Goal: Task Accomplishment & Management: Complete application form

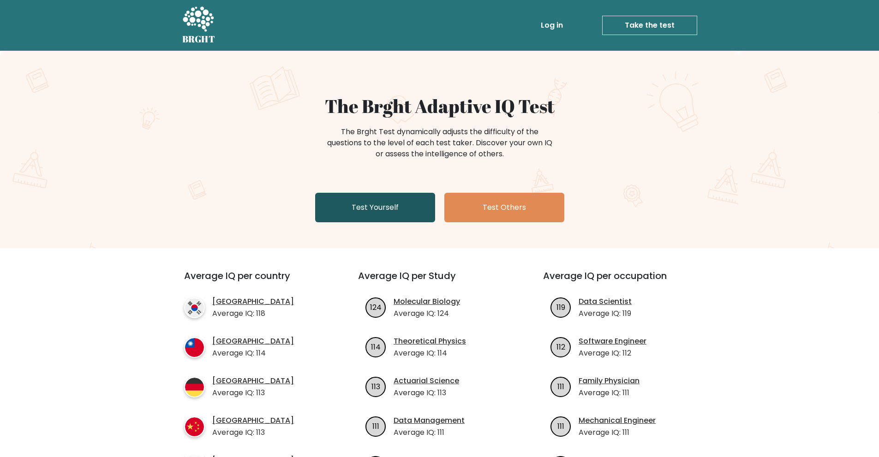
click at [374, 214] on link "Test Yourself" at bounding box center [375, 208] width 120 height 30
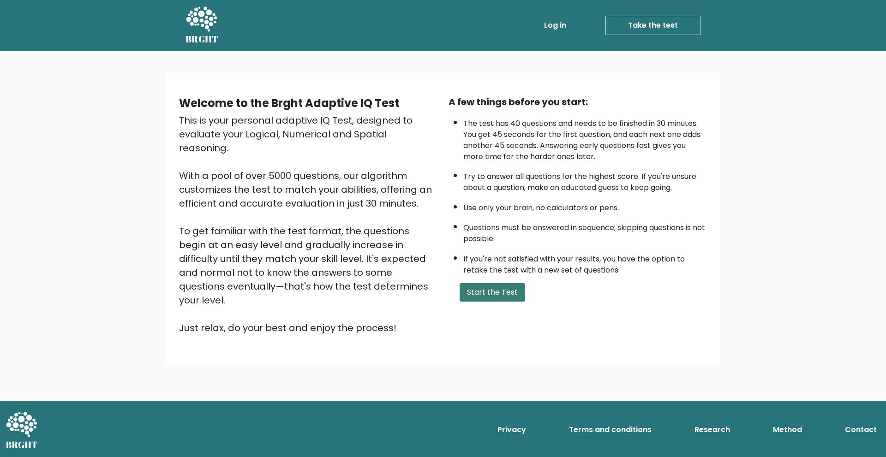
click at [480, 291] on button "Start the Test" at bounding box center [491, 292] width 65 height 18
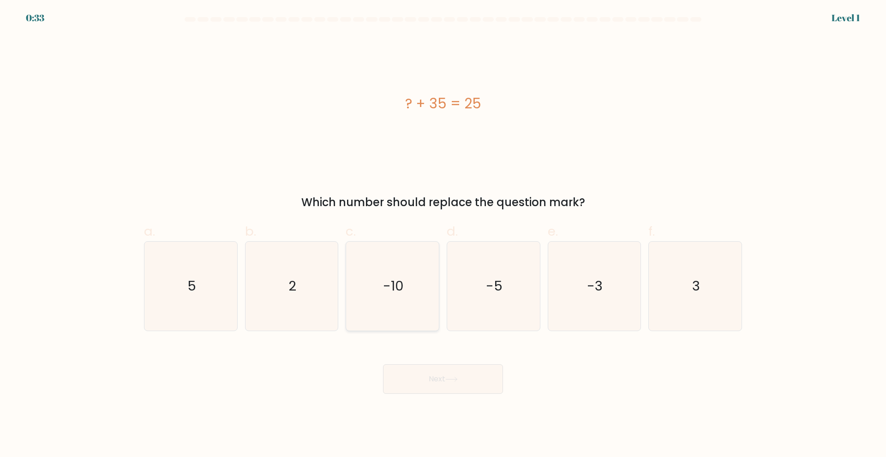
click at [398, 280] on text "-10" at bounding box center [393, 286] width 21 height 18
click at [443, 235] on input "c. -10" at bounding box center [443, 232] width 0 height 6
radio input "true"
click at [476, 385] on button "Next" at bounding box center [443, 379] width 120 height 30
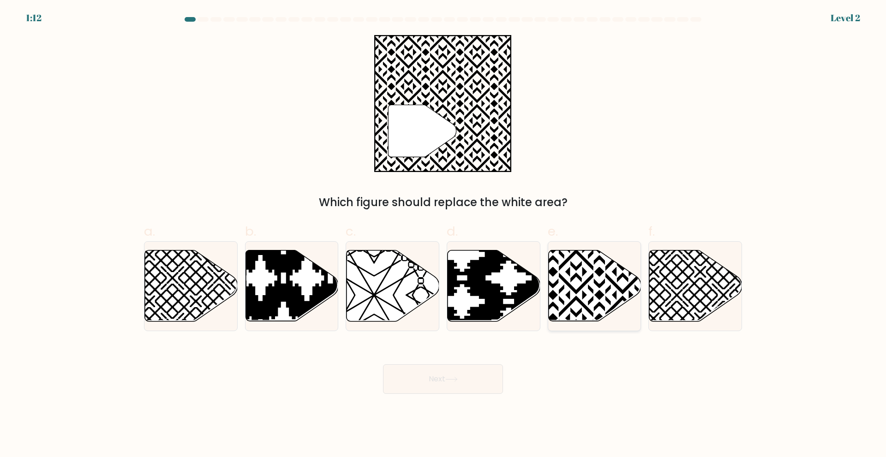
click at [600, 299] on icon at bounding box center [622, 248] width 187 height 187
click at [443, 235] on input "e." at bounding box center [443, 232] width 0 height 6
radio input "true"
click at [476, 371] on button "Next" at bounding box center [443, 379] width 120 height 30
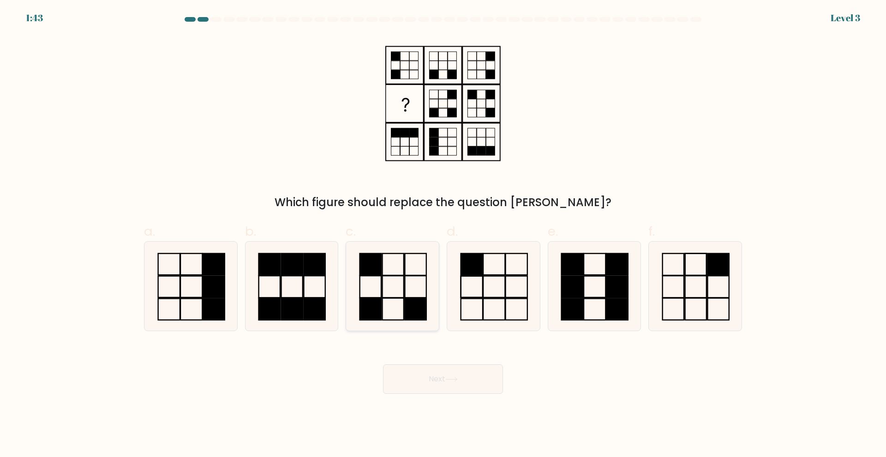
click at [393, 296] on icon at bounding box center [392, 286] width 89 height 89
click at [443, 235] on input "c." at bounding box center [443, 232] width 0 height 6
radio input "true"
click at [459, 375] on button "Next" at bounding box center [443, 379] width 120 height 30
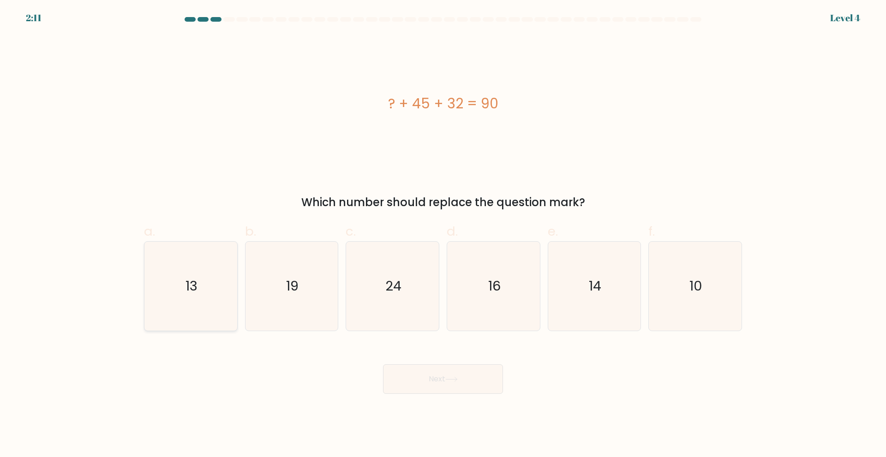
click at [181, 298] on icon "13" at bounding box center [190, 286] width 89 height 89
click at [443, 235] on input "a. 13" at bounding box center [443, 232] width 0 height 6
radio input "true"
click at [463, 385] on button "Next" at bounding box center [443, 379] width 120 height 30
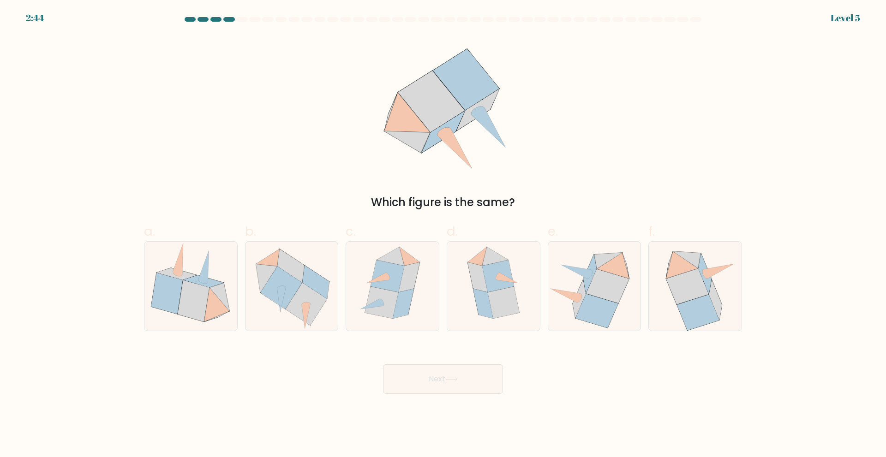
drag, startPoint x: 429, startPoint y: 111, endPoint x: 472, endPoint y: 134, distance: 49.1
click at [472, 134] on icon at bounding box center [442, 103] width 151 height 137
click at [627, 281] on icon at bounding box center [607, 286] width 43 height 34
click at [443, 235] on input "e." at bounding box center [443, 232] width 0 height 6
radio input "true"
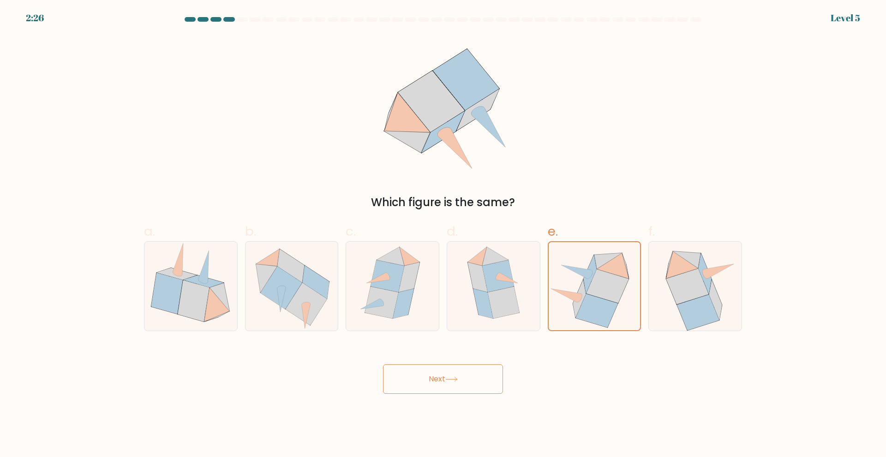
click at [466, 370] on button "Next" at bounding box center [443, 379] width 120 height 30
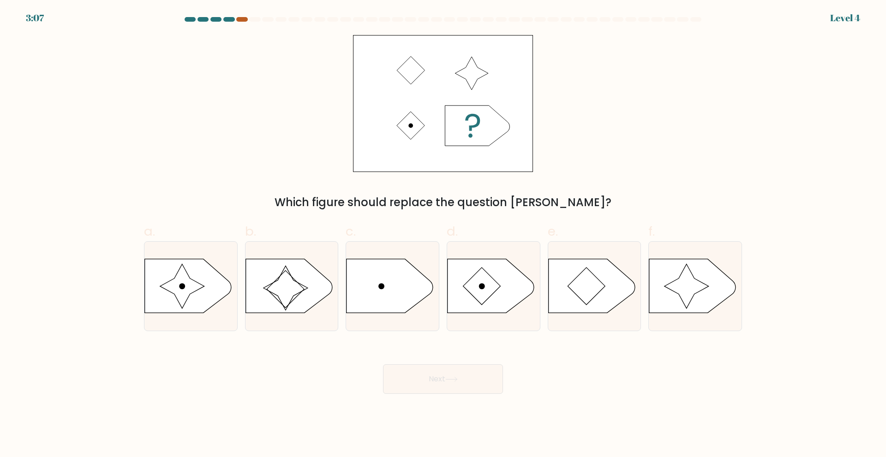
click at [241, 18] on div at bounding box center [241, 19] width 11 height 5
click at [189, 290] on icon at bounding box center [182, 286] width 44 height 44
click at [443, 235] on input "a." at bounding box center [443, 232] width 0 height 6
radio input "true"
click at [439, 381] on button "Next" at bounding box center [443, 379] width 120 height 30
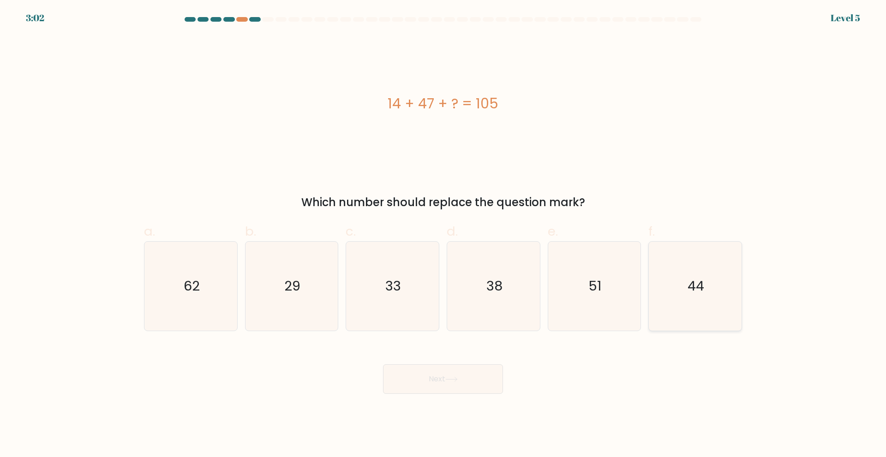
click at [711, 297] on icon "44" at bounding box center [694, 286] width 89 height 89
click at [443, 235] on input "f. 44" at bounding box center [443, 232] width 0 height 6
radio input "true"
click at [476, 374] on button "Next" at bounding box center [443, 379] width 120 height 30
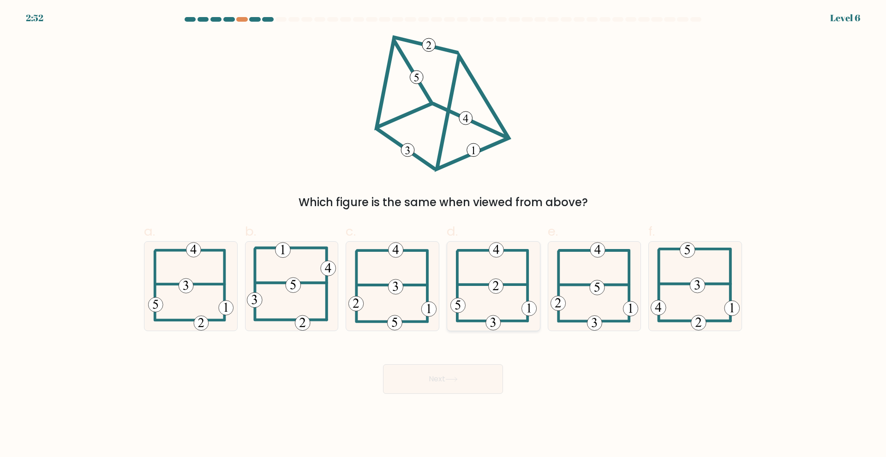
click at [489, 280] on icon at bounding box center [493, 286] width 87 height 89
click at [443, 235] on input "d." at bounding box center [443, 232] width 0 height 6
radio input "true"
click at [439, 373] on button "Next" at bounding box center [443, 379] width 120 height 30
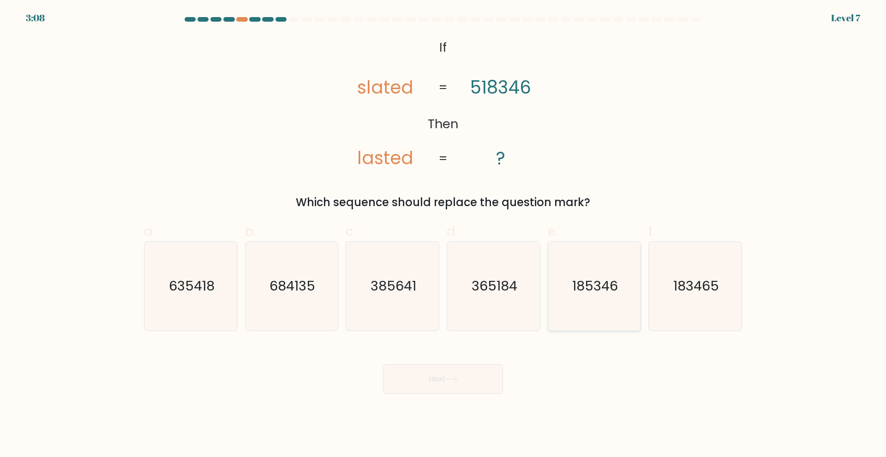
click at [611, 268] on icon "185346" at bounding box center [593, 286] width 89 height 89
click at [443, 235] on input "e. 185346" at bounding box center [443, 232] width 0 height 6
radio input "true"
click at [475, 385] on button "Next" at bounding box center [443, 379] width 120 height 30
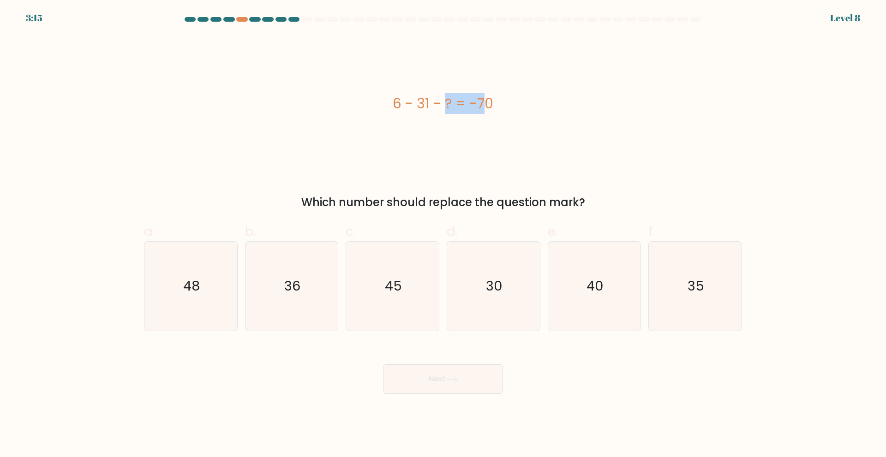
drag, startPoint x: 427, startPoint y: 105, endPoint x: 393, endPoint y: 106, distance: 34.6
click at [393, 106] on div "6 - 31 - ? = -70" at bounding box center [443, 103] width 598 height 21
click at [395, 126] on div "6 - 31 - ? = -70" at bounding box center [443, 103] width 598 height 137
click at [410, 263] on icon "45" at bounding box center [392, 286] width 89 height 89
click at [443, 235] on input "c. 45" at bounding box center [443, 232] width 0 height 6
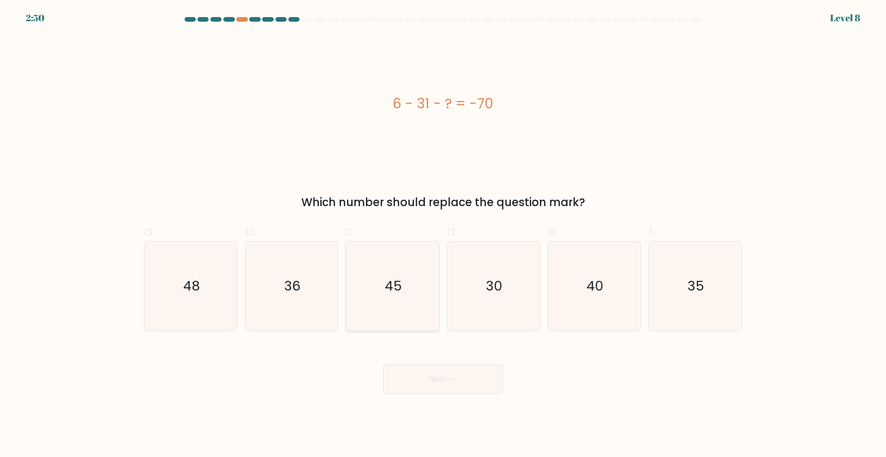
radio input "true"
click at [467, 387] on button "Next" at bounding box center [443, 379] width 120 height 30
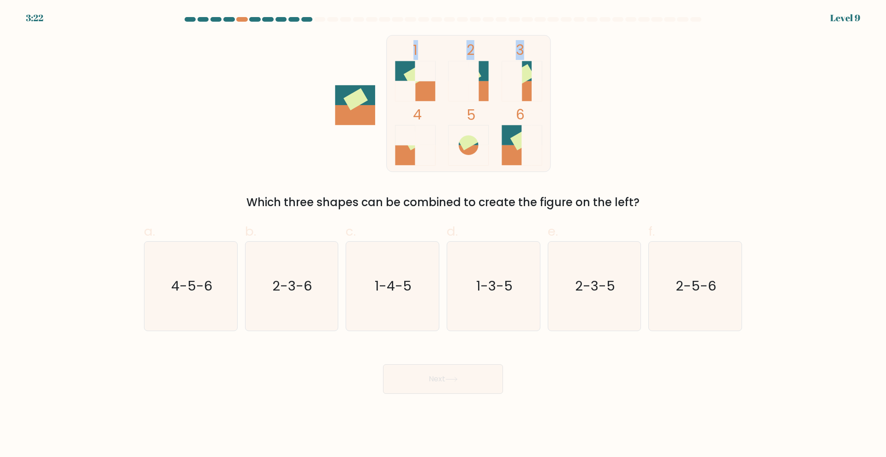
drag, startPoint x: 521, startPoint y: 87, endPoint x: 531, endPoint y: 103, distance: 18.7
click at [428, 108] on icon "1 2 3 4 5 6" at bounding box center [443, 103] width 248 height 137
click at [584, 89] on div "1 2 3 4 5 6 Which three shapes can be combined to create the figure on the left?" at bounding box center [442, 123] width 609 height 176
click at [296, 297] on icon "2-3-6" at bounding box center [291, 286] width 89 height 89
click at [443, 235] on input "b. 2-3-6" at bounding box center [443, 232] width 0 height 6
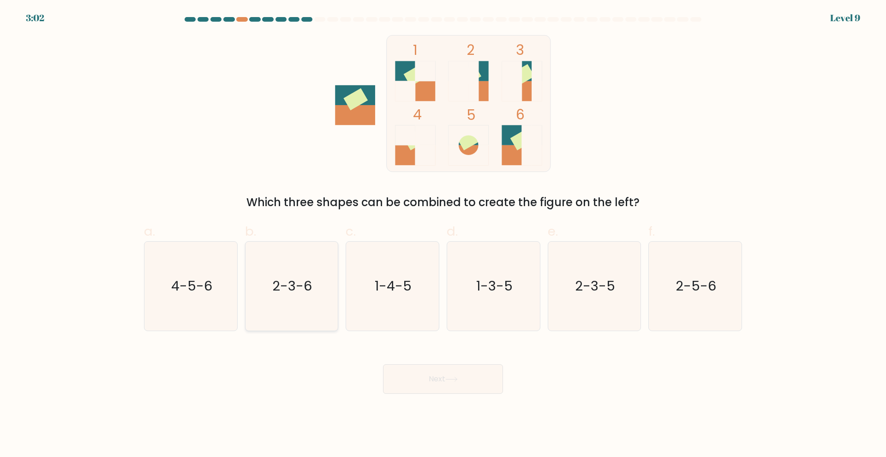
radio input "true"
click at [481, 374] on button "Next" at bounding box center [443, 379] width 120 height 30
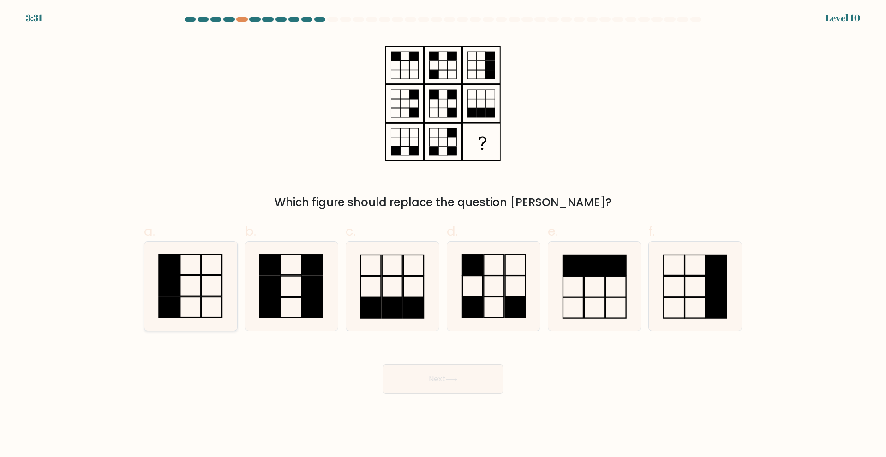
click at [196, 301] on icon at bounding box center [190, 286] width 89 height 89
click at [443, 235] on input "a." at bounding box center [443, 232] width 0 height 6
radio input "true"
click at [453, 377] on icon at bounding box center [451, 379] width 12 height 5
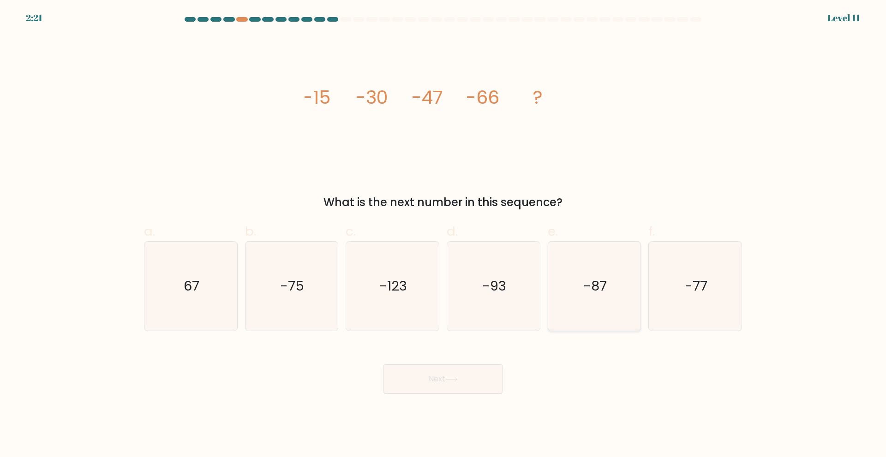
click at [572, 301] on icon "-87" at bounding box center [593, 286] width 89 height 89
click at [443, 235] on input "e. -87" at bounding box center [443, 232] width 0 height 6
radio input "true"
click at [482, 371] on button "Next" at bounding box center [443, 379] width 120 height 30
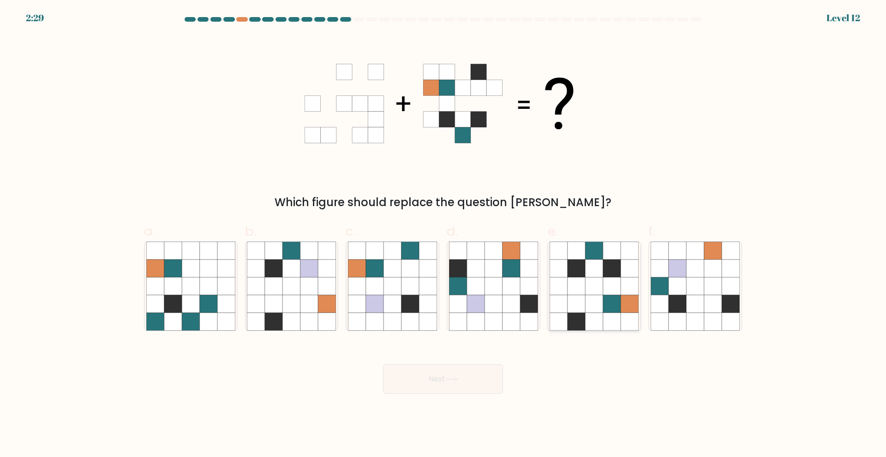
click at [600, 306] on icon at bounding box center [594, 304] width 18 height 18
click at [443, 235] on input "e." at bounding box center [443, 232] width 0 height 6
radio input "true"
click at [442, 379] on button "Next" at bounding box center [443, 379] width 120 height 30
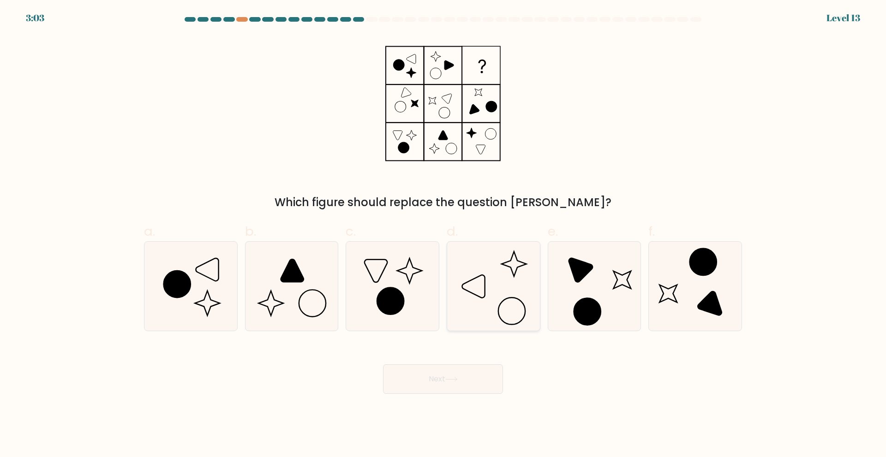
click at [499, 292] on icon at bounding box center [493, 286] width 89 height 89
click at [443, 235] on input "d." at bounding box center [443, 232] width 0 height 6
radio input "true"
click at [464, 380] on button "Next" at bounding box center [443, 379] width 120 height 30
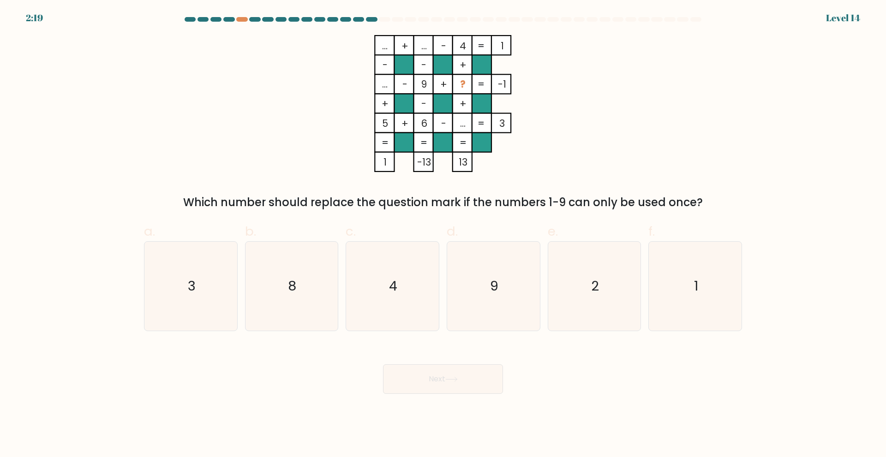
drag, startPoint x: 459, startPoint y: 83, endPoint x: 467, endPoint y: 84, distance: 8.0
click at [467, 84] on rect at bounding box center [461, 83] width 19 height 19
click at [568, 83] on icon "... + ... - 4 1 - - + ... - 9 + ? -1 + - + 5 + 6 - ... = 3 = = = = 1 -13 13 =" at bounding box center [442, 103] width 277 height 137
click at [421, 304] on icon "4" at bounding box center [392, 286] width 89 height 89
click at [443, 235] on input "c. 4" at bounding box center [443, 232] width 0 height 6
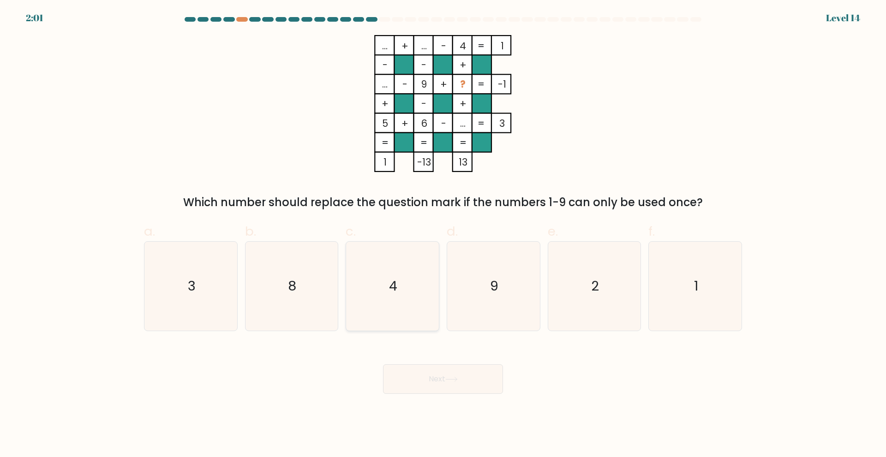
radio input "true"
click at [452, 372] on button "Next" at bounding box center [443, 379] width 120 height 30
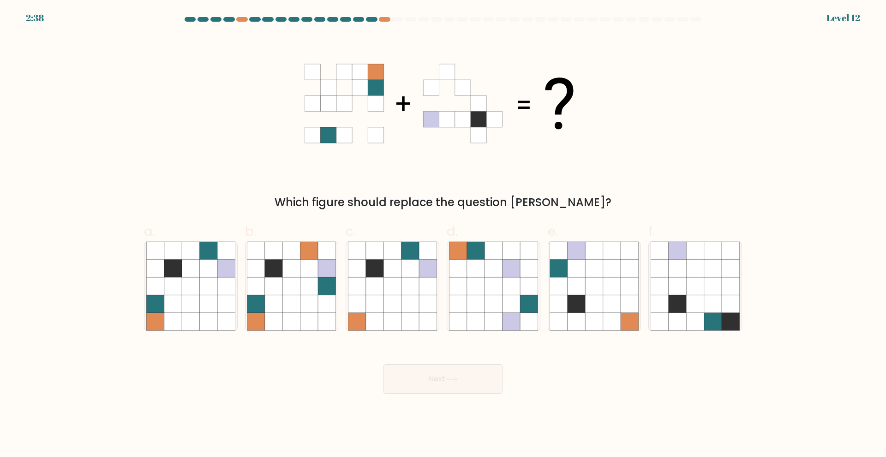
drag, startPoint x: 470, startPoint y: 117, endPoint x: 351, endPoint y: 135, distance: 120.4
click at [351, 135] on 1 at bounding box center [438, 103] width 269 height 79
drag, startPoint x: 483, startPoint y: 120, endPoint x: 359, endPoint y: 123, distance: 124.6
click at [359, 123] on 1 at bounding box center [438, 103] width 269 height 79
click at [360, 121] on icon at bounding box center [360, 120] width 16 height 16
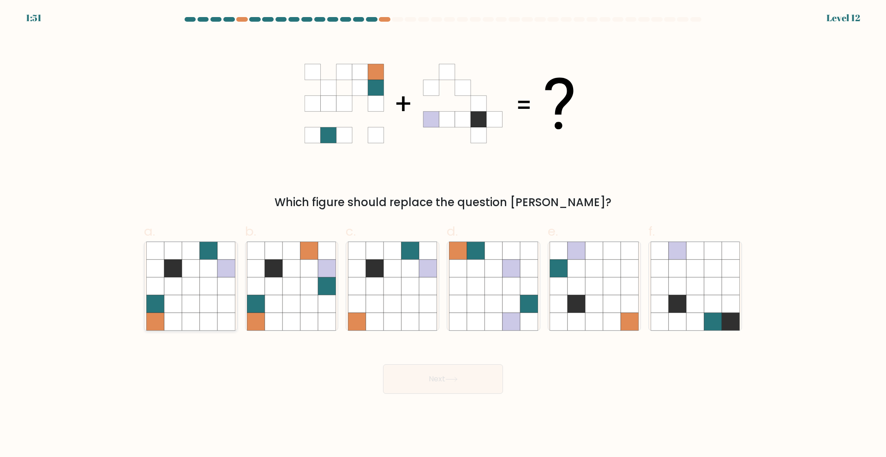
click at [199, 289] on icon at bounding box center [191, 286] width 18 height 18
click at [443, 235] on input "a." at bounding box center [443, 232] width 0 height 6
radio input "true"
click at [437, 376] on button "Next" at bounding box center [443, 379] width 120 height 30
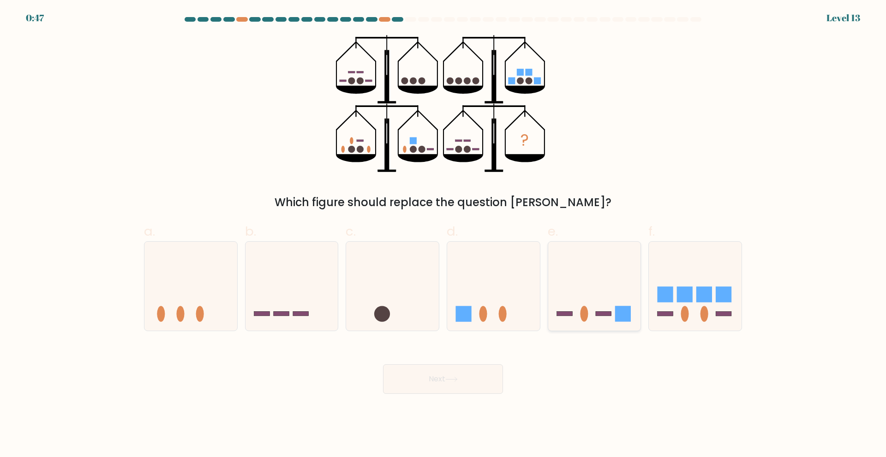
click at [596, 306] on icon at bounding box center [594, 286] width 93 height 77
click at [443, 235] on input "e." at bounding box center [443, 232] width 0 height 6
radio input "true"
click at [449, 385] on button "Next" at bounding box center [443, 379] width 120 height 30
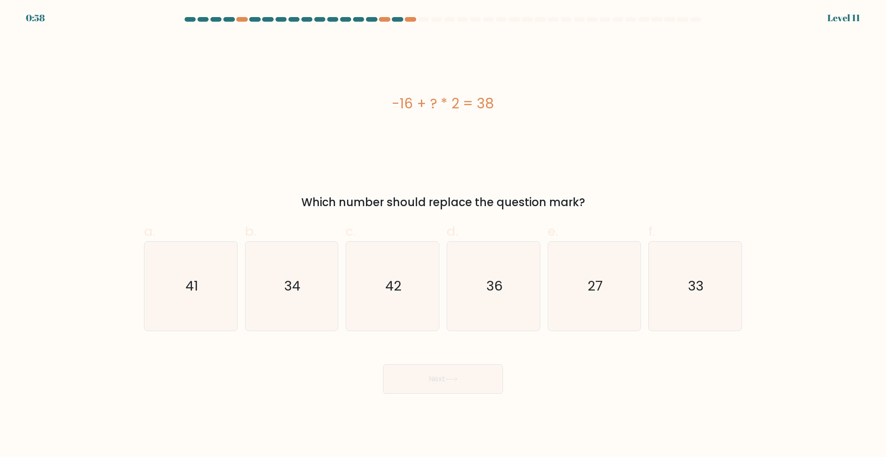
drag, startPoint x: 478, startPoint y: 108, endPoint x: 512, endPoint y: 106, distance: 34.6
click at [512, 106] on div "-16 + ? * 2 = 38" at bounding box center [443, 103] width 598 height 21
click at [518, 113] on div "-16 + ? * 2 = 38" at bounding box center [443, 103] width 598 height 21
click at [577, 279] on icon "27" at bounding box center [593, 286] width 89 height 89
click at [443, 235] on input "e. 27" at bounding box center [443, 232] width 0 height 6
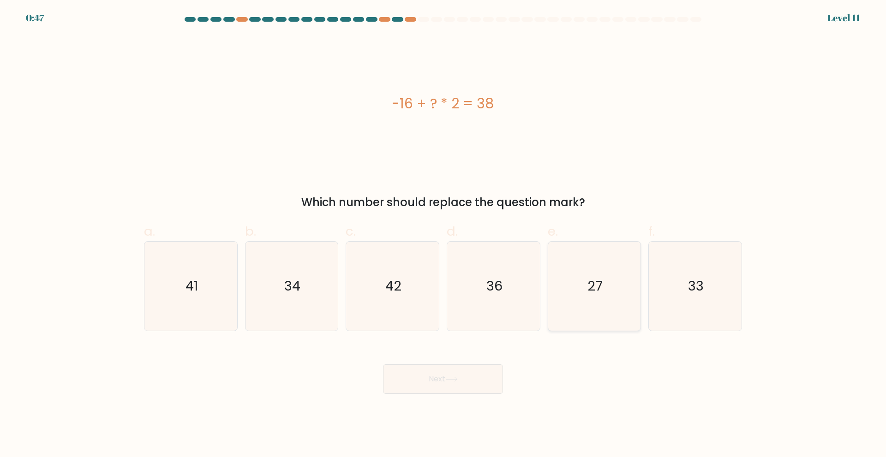
radio input "true"
click at [467, 383] on button "Next" at bounding box center [443, 379] width 120 height 30
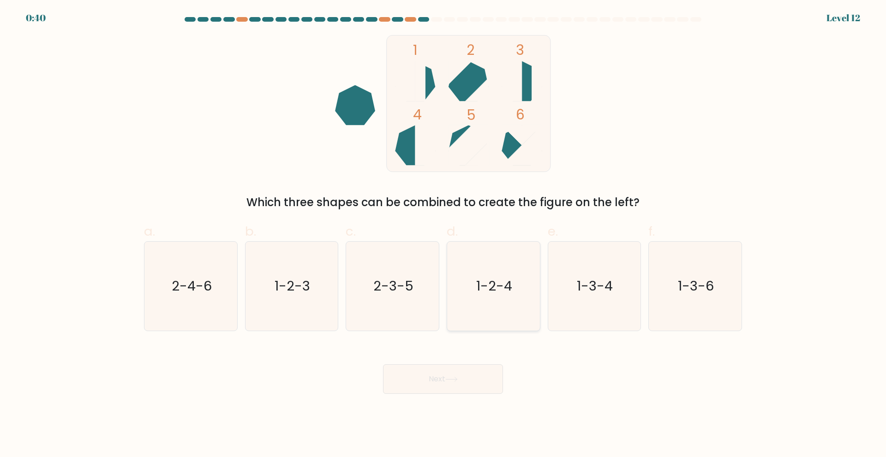
click at [480, 306] on icon "1-2-4" at bounding box center [493, 286] width 89 height 89
click at [443, 235] on input "d. 1-2-4" at bounding box center [443, 232] width 0 height 6
radio input "true"
click at [471, 389] on button "Next" at bounding box center [443, 379] width 120 height 30
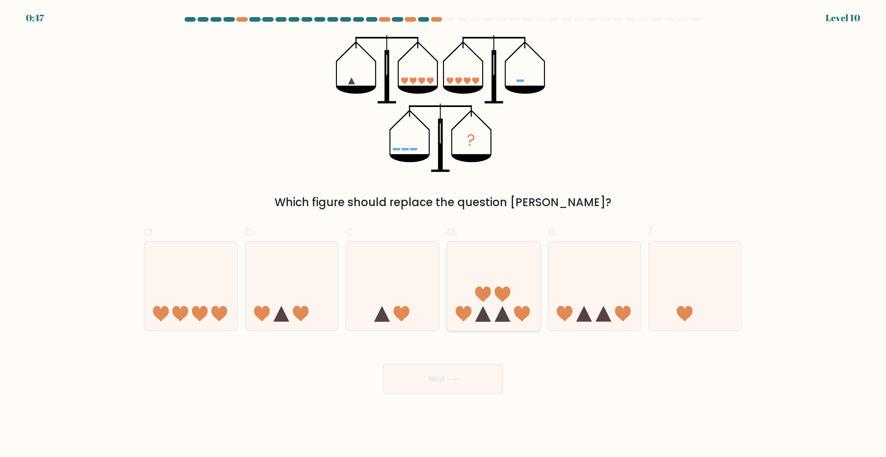
click at [491, 294] on icon at bounding box center [493, 286] width 93 height 77
click at [443, 235] on input "d." at bounding box center [443, 232] width 0 height 6
radio input "true"
click at [458, 380] on icon at bounding box center [451, 379] width 12 height 5
